Goal: Information Seeking & Learning: Learn about a topic

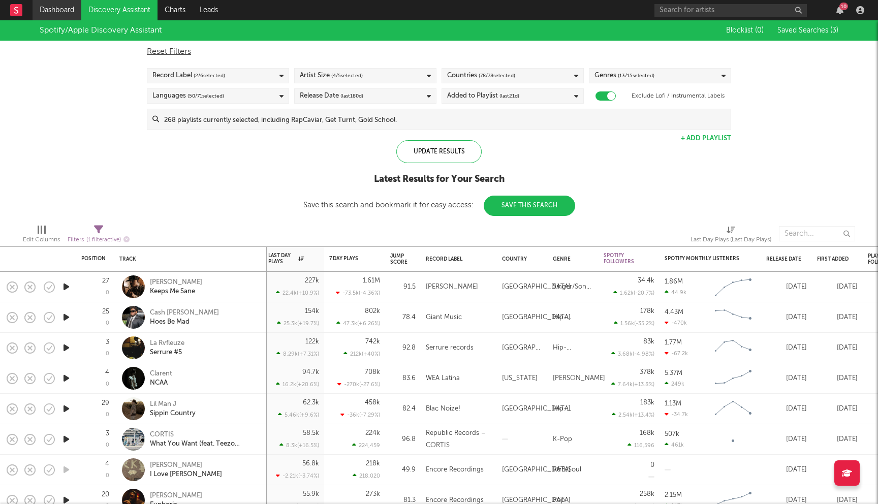
click at [75, 6] on link "Dashboard" at bounding box center [57, 10] width 49 height 20
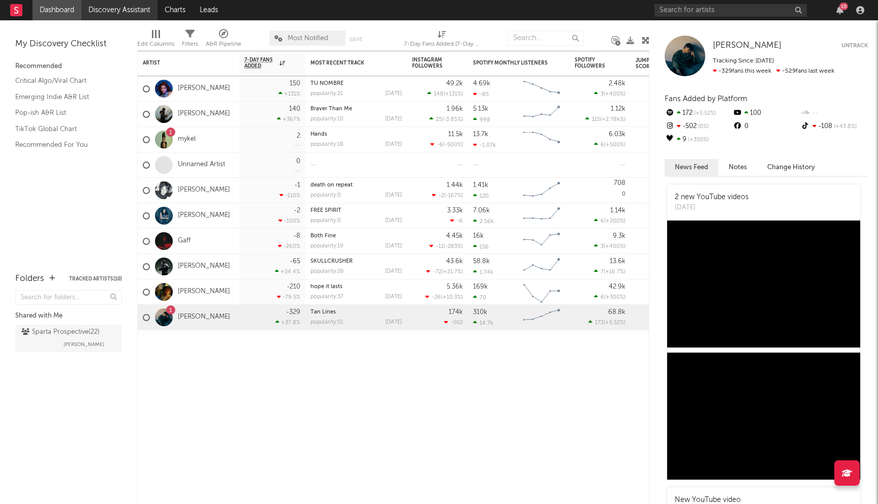
click at [109, 13] on link "Discovery Assistant" at bounding box center [119, 10] width 76 height 20
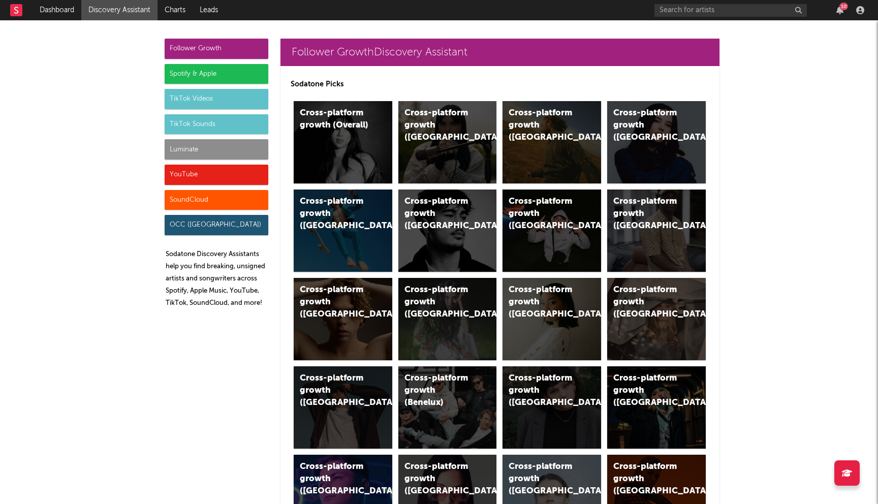
click at [230, 152] on div "Luminate" at bounding box center [217, 149] width 104 height 20
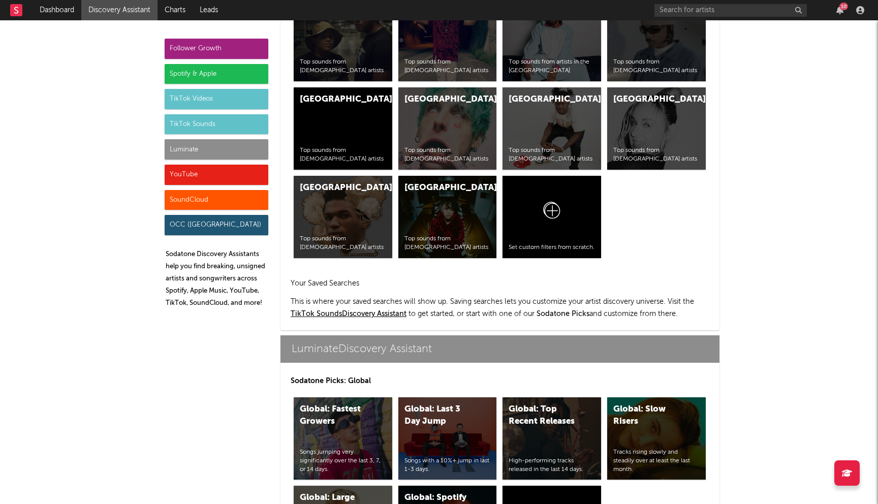
scroll to position [4439, 0]
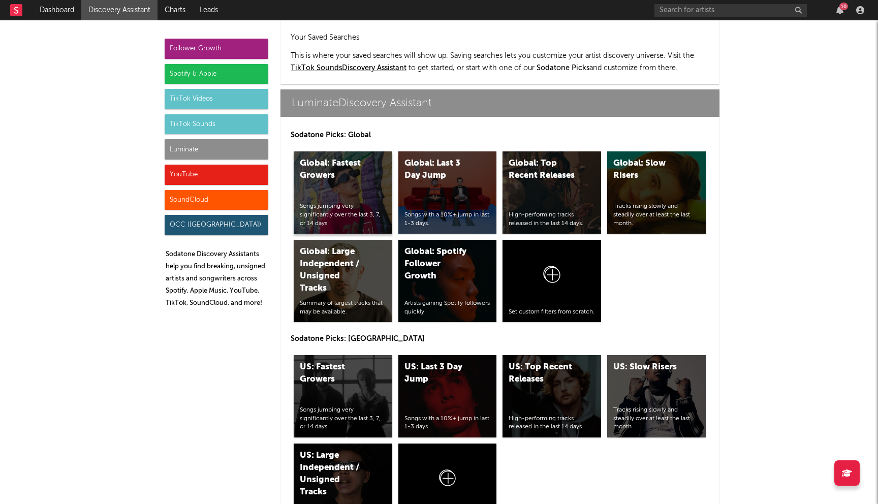
click at [324, 202] on div "Songs jumping very significantly over the last 3, 7, or 14 days." at bounding box center [343, 214] width 86 height 25
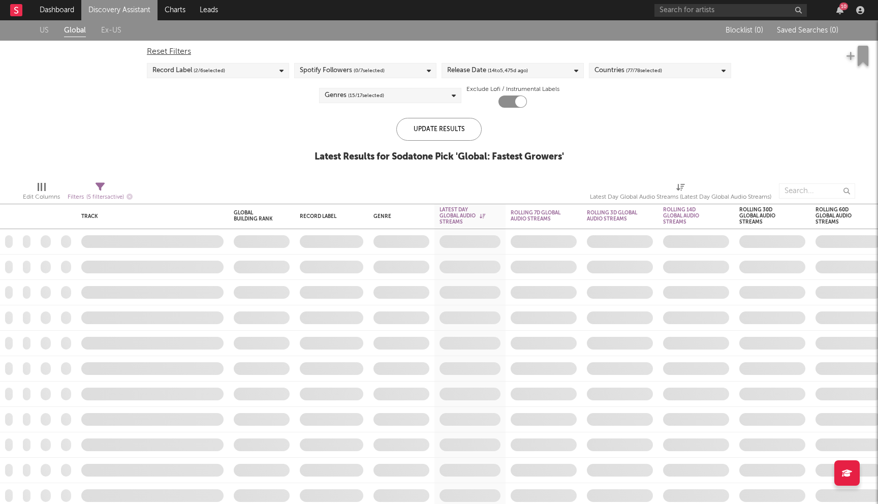
checkbox input "true"
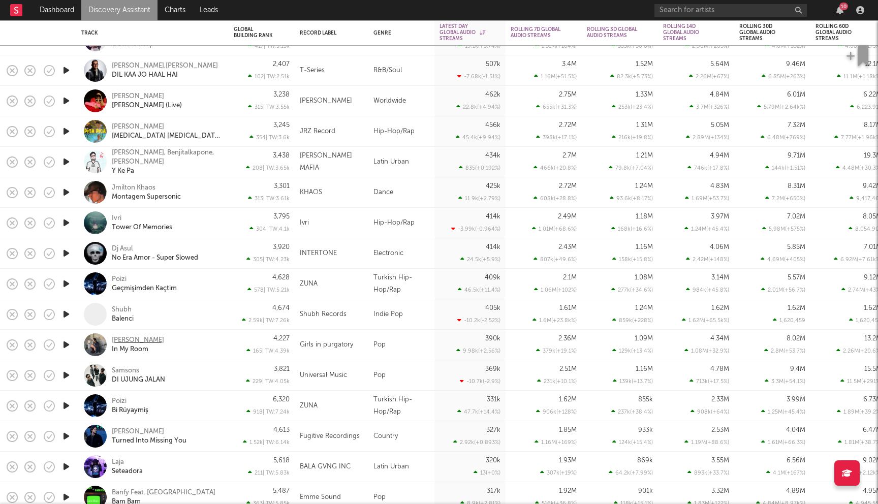
click at [133, 340] on div "Julia Wolf" at bounding box center [138, 340] width 52 height 9
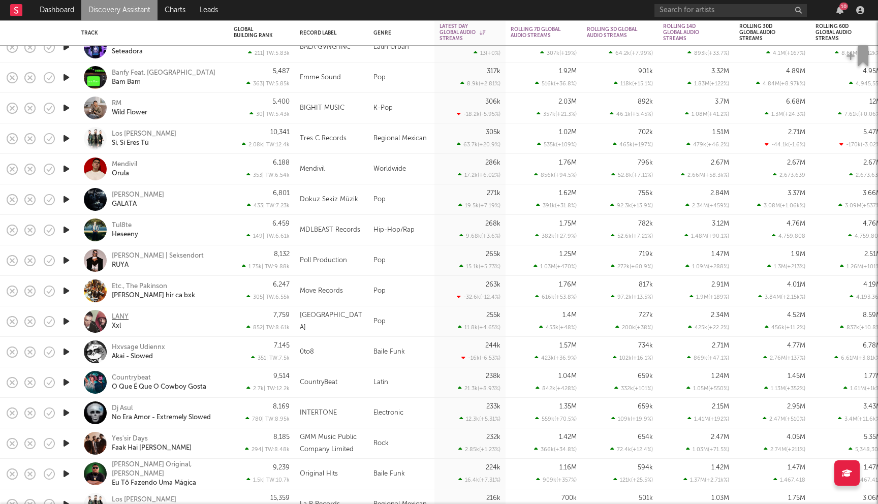
click at [126, 315] on div "LANY" at bounding box center [120, 316] width 17 height 9
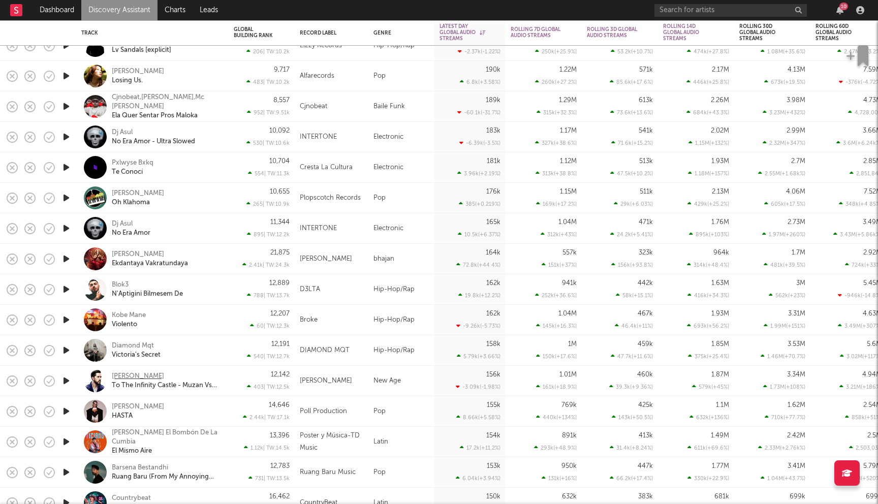
click at [142, 377] on div "Diego Mitre" at bounding box center [138, 376] width 52 height 9
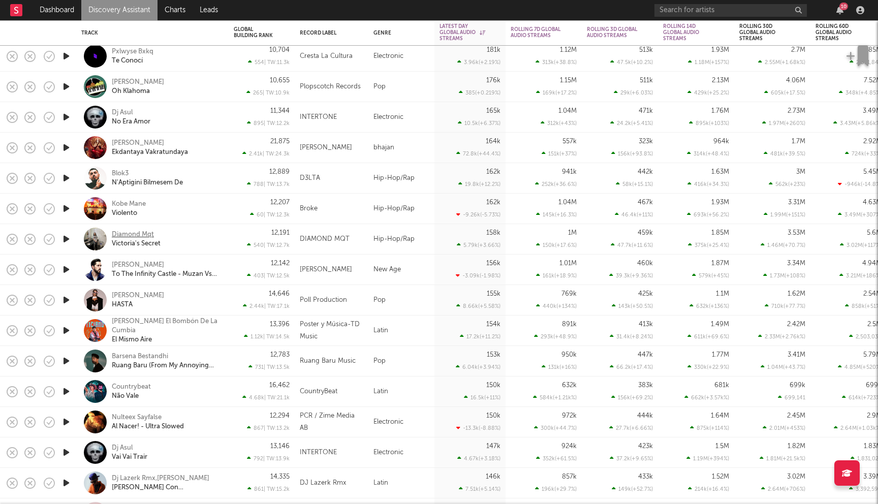
click at [141, 233] on div "Diamond Mqt" at bounding box center [133, 234] width 42 height 9
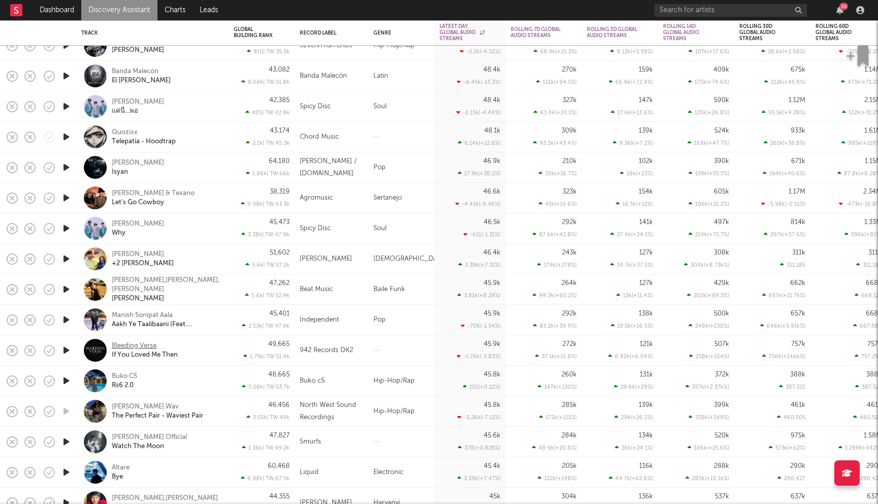
click at [145, 345] on div "Bleeding Verse" at bounding box center [134, 345] width 45 height 9
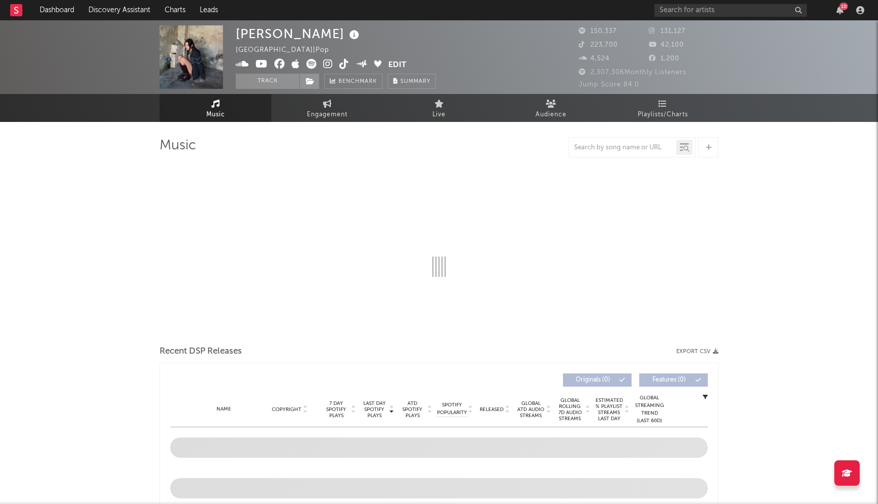
select select "6m"
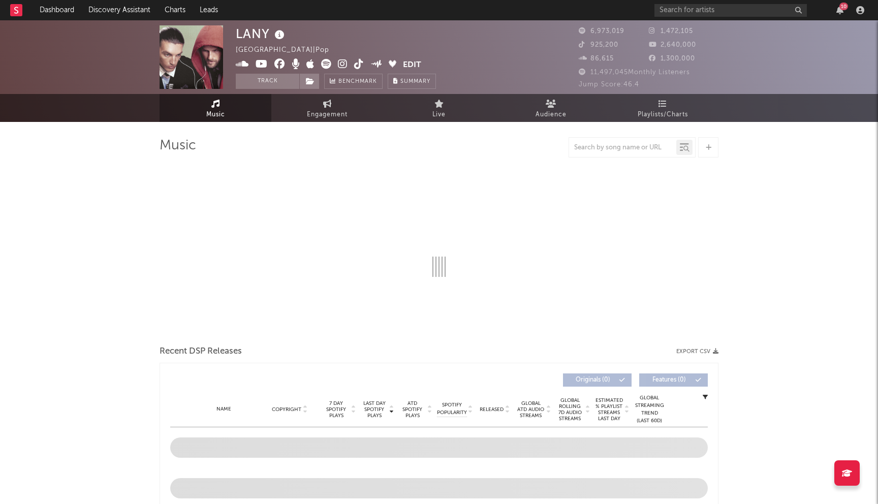
select select "6m"
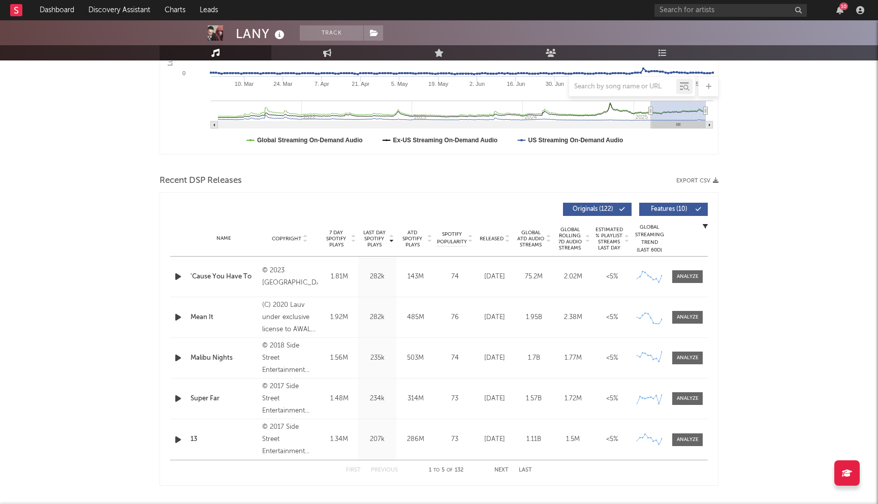
scroll to position [252, 0]
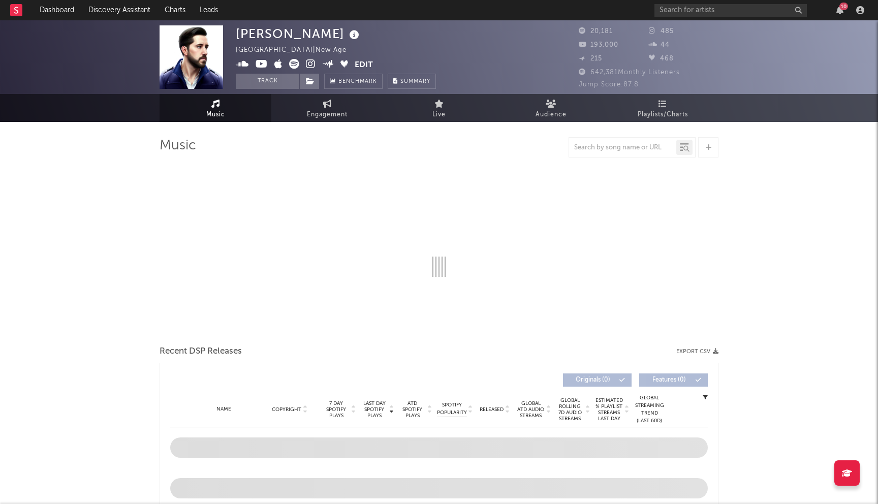
select select "6m"
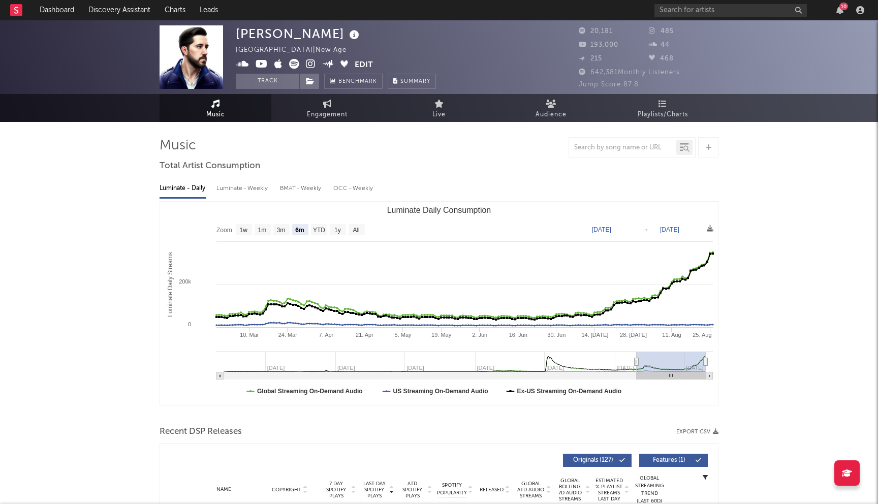
click at [310, 66] on icon at bounding box center [311, 64] width 10 height 10
select select "6m"
click at [689, 12] on input "text" at bounding box center [730, 10] width 152 height 13
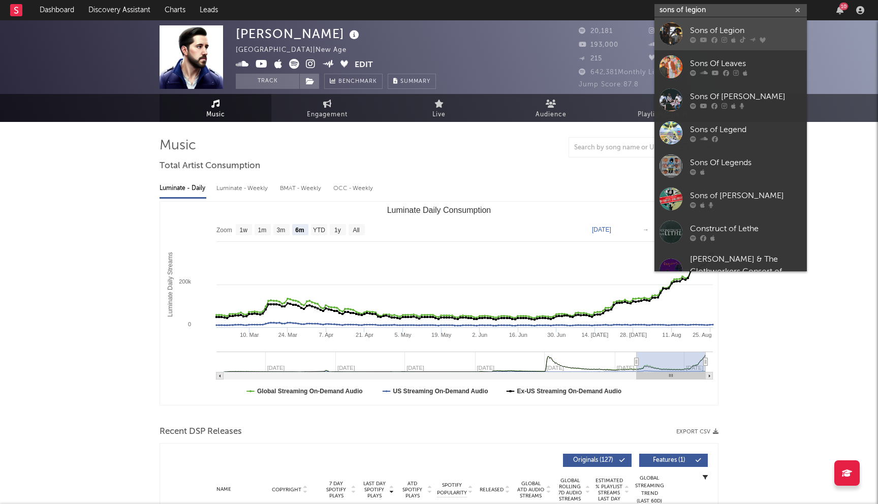
type input "sons of legion"
click at [751, 34] on div "Sons of Legion" at bounding box center [746, 30] width 112 height 12
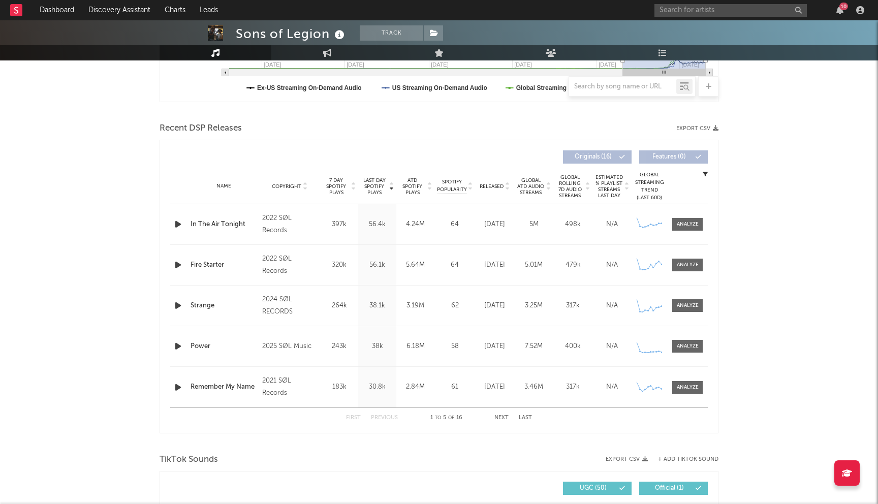
scroll to position [324, 0]
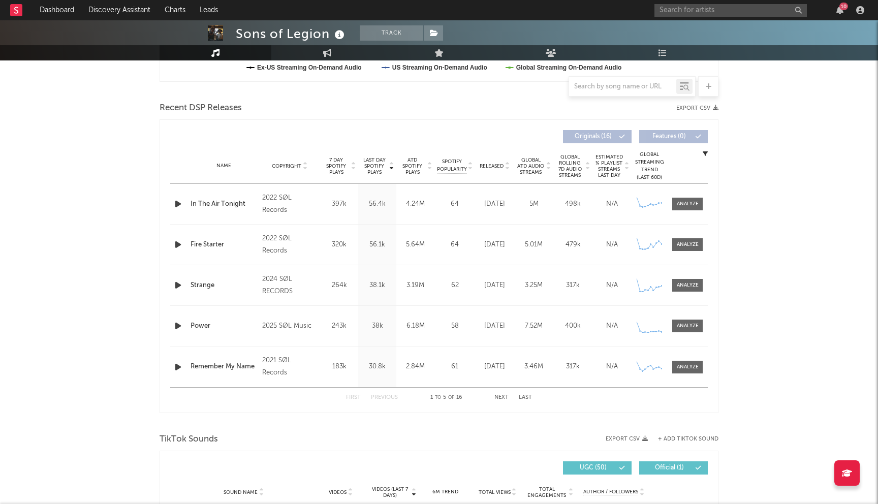
click at [502, 396] on button "Next" at bounding box center [501, 398] width 14 height 6
click at [503, 396] on button "Next" at bounding box center [501, 398] width 14 height 6
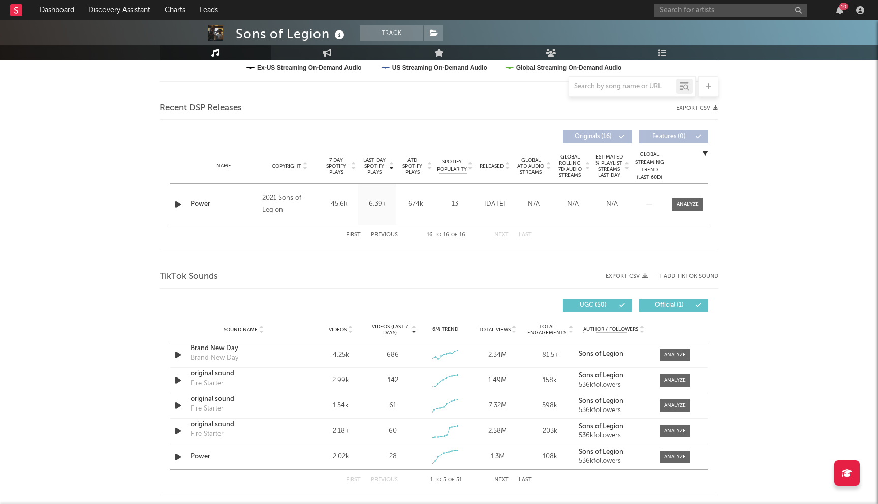
click at [379, 228] on div "First Previous 16 to 16 of 16 Next Last" at bounding box center [439, 235] width 186 height 20
click at [379, 238] on div "First Previous 16 to 16 of 16 Next Last" at bounding box center [439, 235] width 186 height 20
click at [385, 233] on button "Previous" at bounding box center [384, 235] width 27 height 6
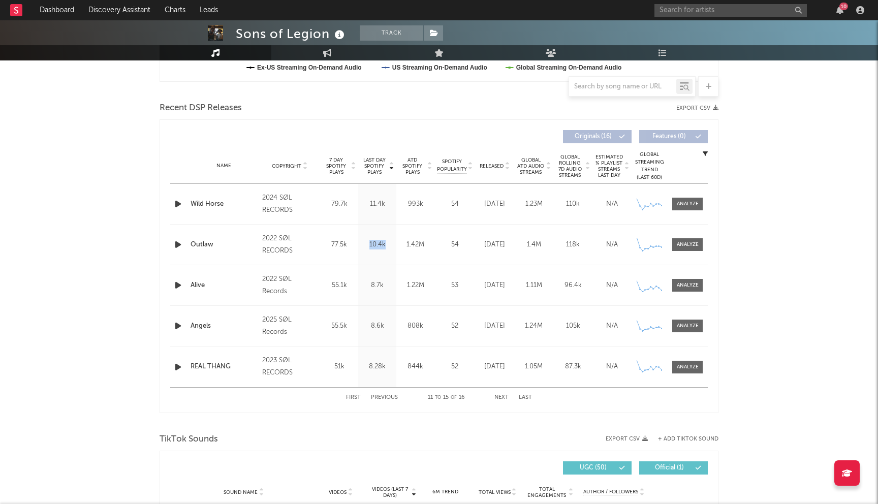
click at [385, 233] on div "Last Day Spotify Plays 10.4k" at bounding box center [377, 245] width 38 height 40
click at [357, 397] on button "First" at bounding box center [353, 398] width 15 height 6
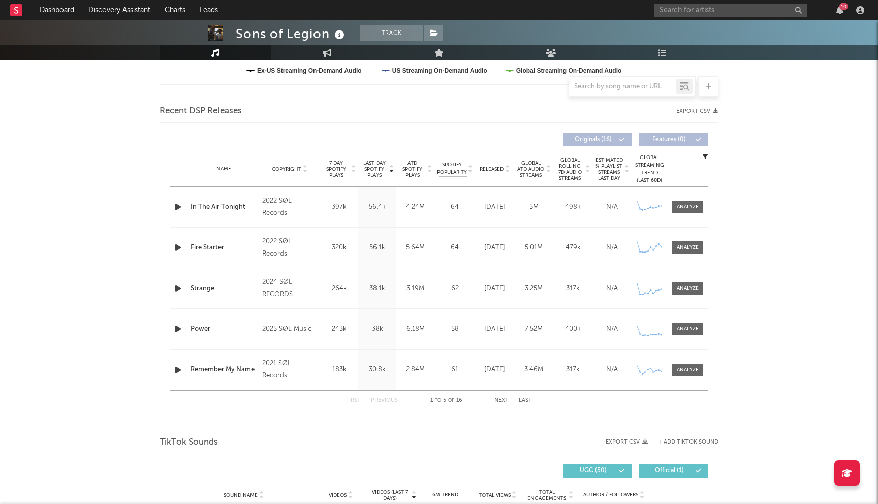
scroll to position [320, 0]
click at [500, 398] on button "Next" at bounding box center [501, 401] width 14 height 6
click at [383, 400] on button "Previous" at bounding box center [384, 401] width 27 height 6
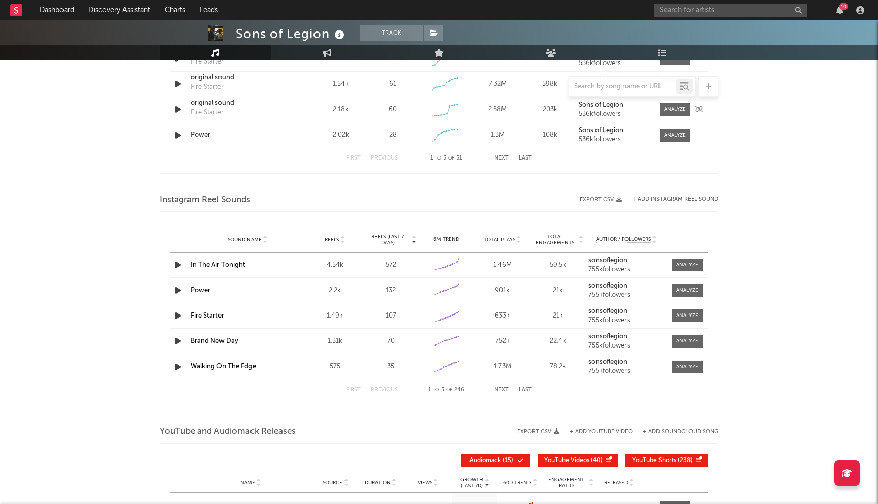
scroll to position [876, 0]
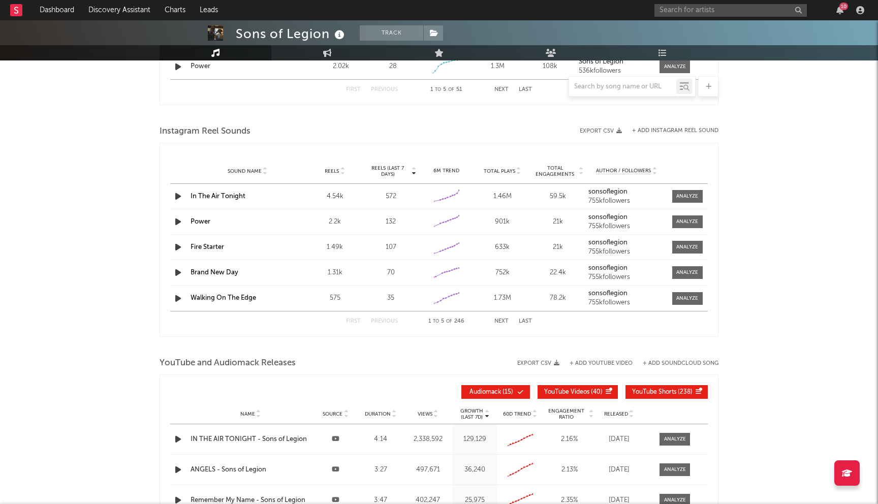
click at [502, 320] on button "Next" at bounding box center [501, 322] width 14 height 6
click at [504, 323] on button "Next" at bounding box center [501, 322] width 14 height 6
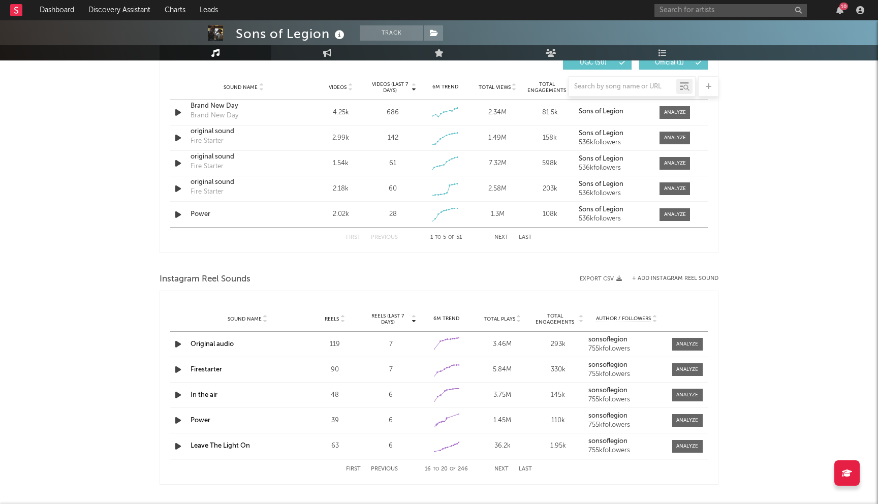
scroll to position [695, 0]
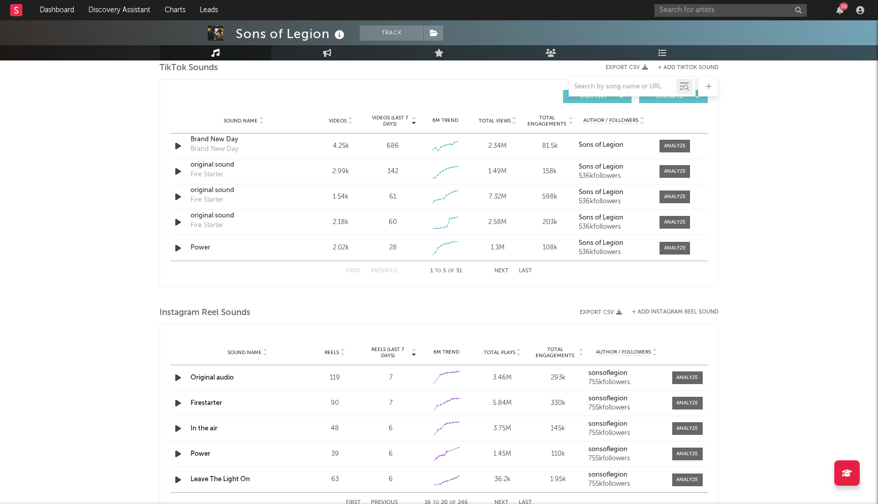
click at [503, 271] on button "Next" at bounding box center [501, 271] width 14 height 6
click at [393, 270] on button "Previous" at bounding box center [384, 271] width 27 height 6
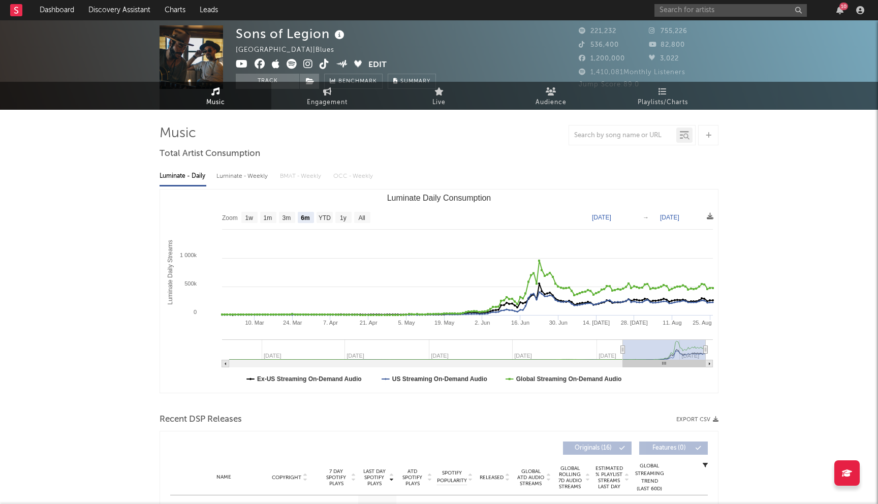
scroll to position [0, 0]
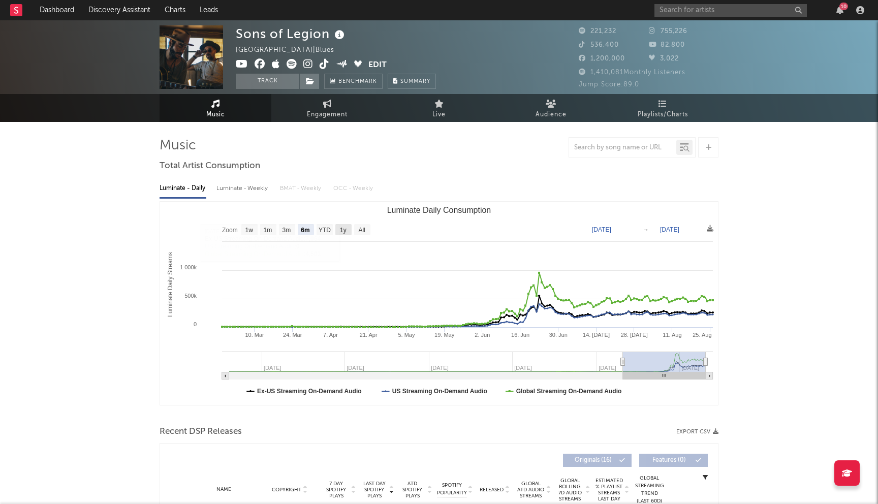
click at [347, 228] on rect "Luminate Daily Consumption" at bounding box center [343, 229] width 16 height 11
select select "1y"
type input "2024-08-26"
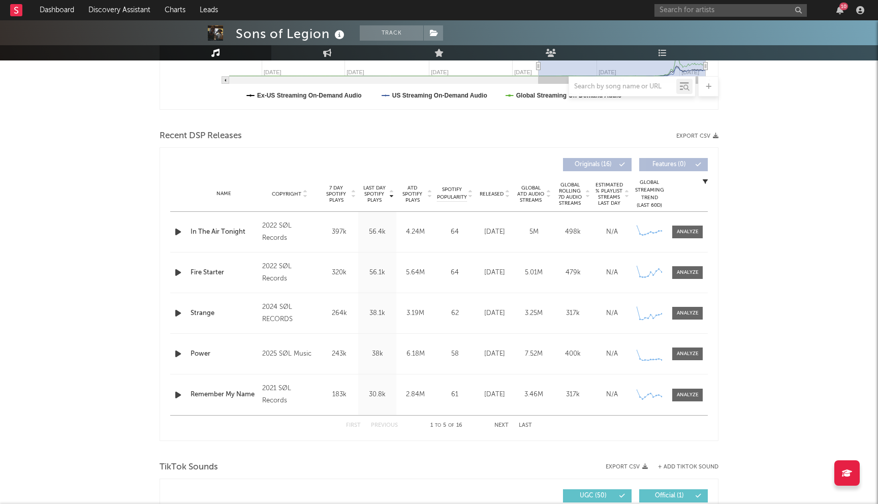
scroll to position [283, 0]
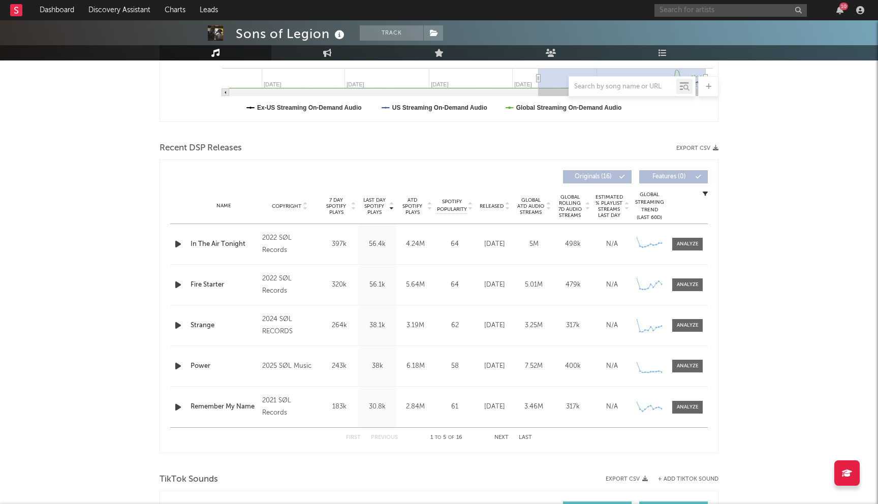
click at [686, 12] on input "text" at bounding box center [730, 10] width 152 height 13
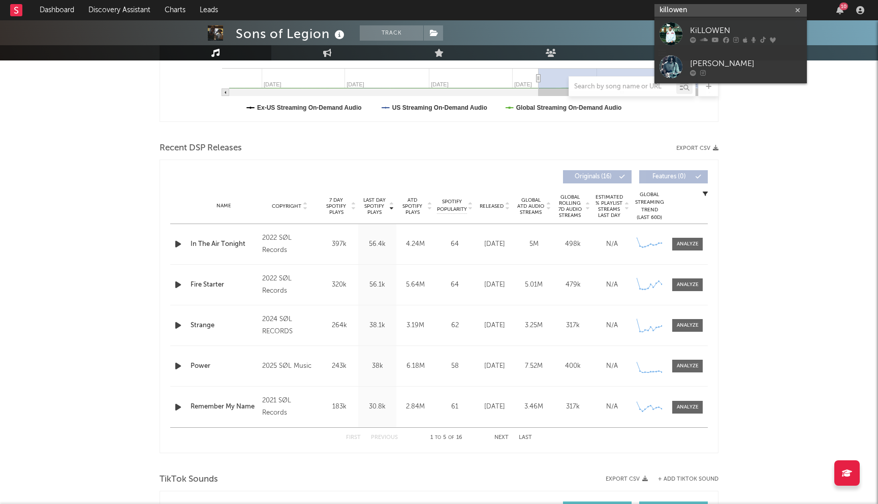
type input "killowen"
click at [702, 34] on div "KiLLOWEN" at bounding box center [746, 30] width 112 height 12
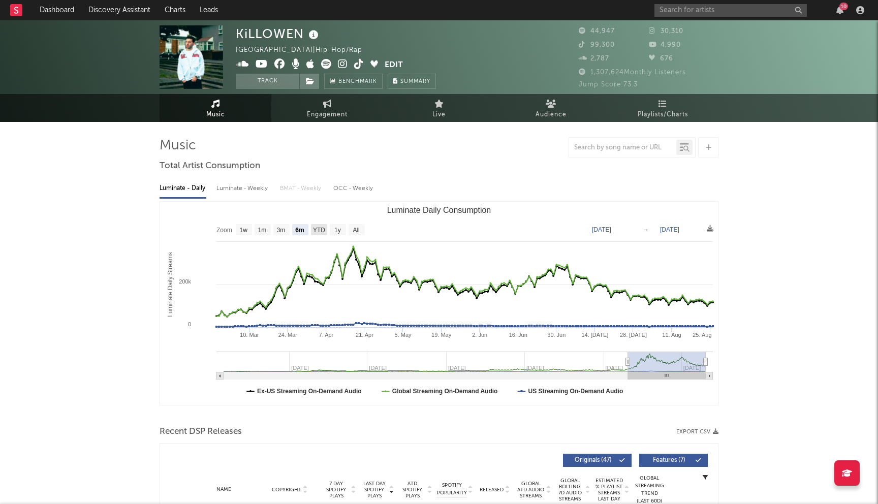
click at [317, 230] on text "YTD" at bounding box center [319, 230] width 12 height 7
select select "YTD"
type input "2025-01-01"
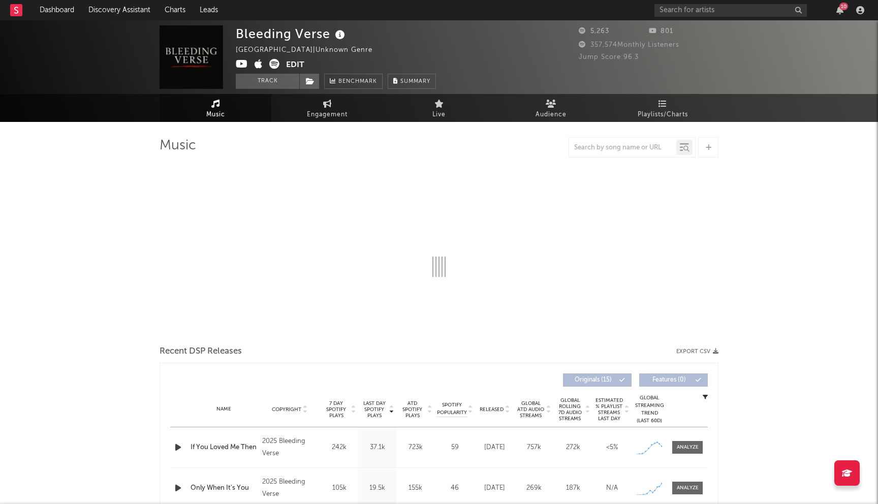
select select "1w"
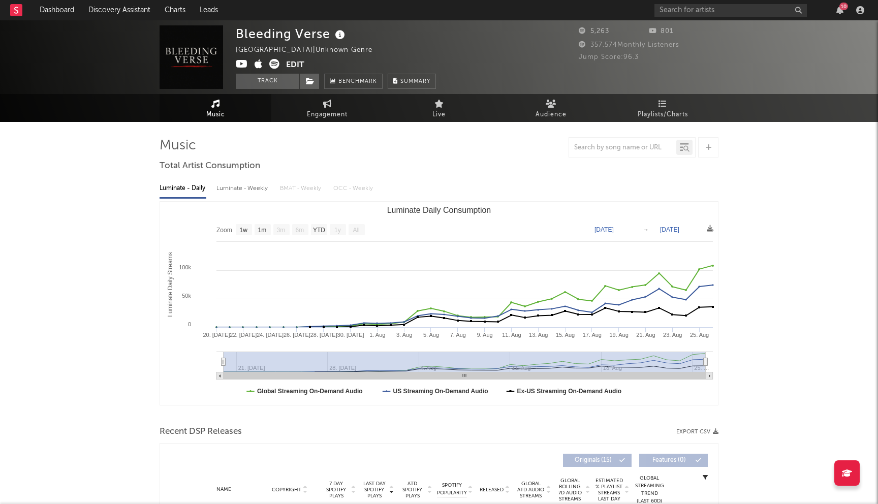
click at [240, 65] on icon at bounding box center [242, 64] width 12 height 10
